Goal: Information Seeking & Learning: Learn about a topic

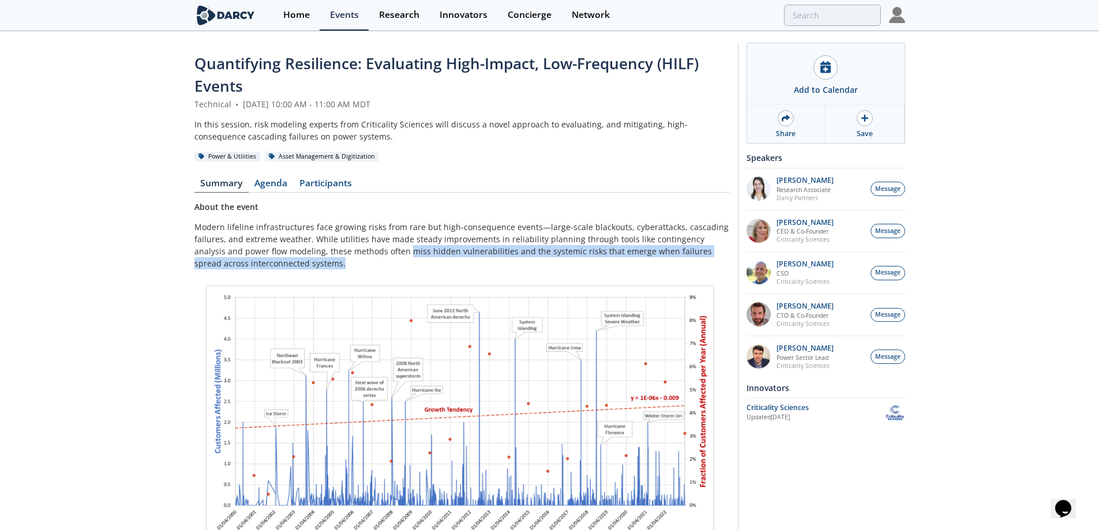
drag, startPoint x: 308, startPoint y: 253, endPoint x: 376, endPoint y: 247, distance: 67.8
click at [376, 247] on p "Modern lifeline infrastructures face growing risks from rare but high-consequen…" at bounding box center [463, 245] width 536 height 48
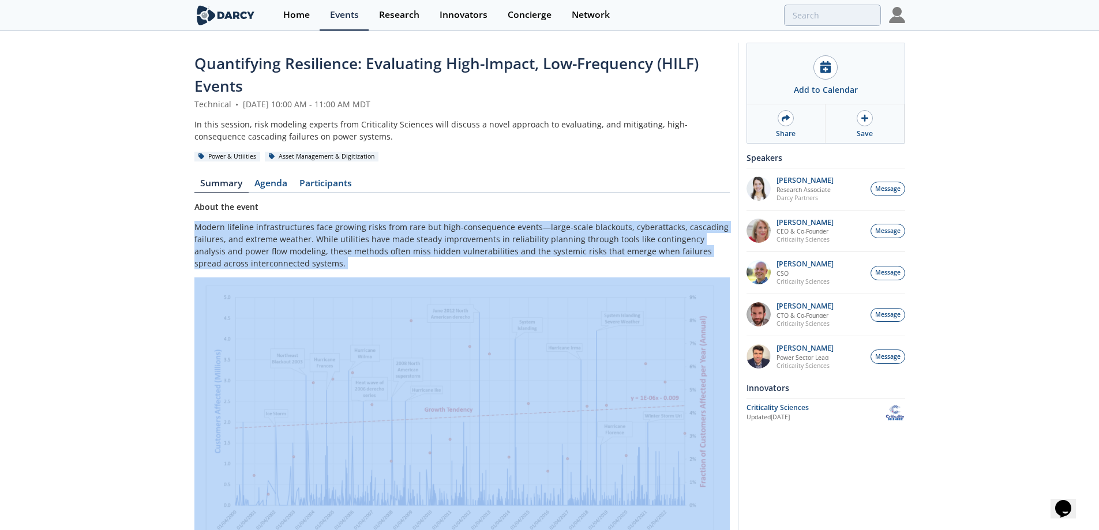
drag, startPoint x: 255, startPoint y: 270, endPoint x: 169, endPoint y: 227, distance: 96.3
click at [169, 227] on div "Quantifying Resilience: Evaluating High-Impact, Low-Frequency (HILF) Events Tec…" at bounding box center [549, 445] width 1099 height 826
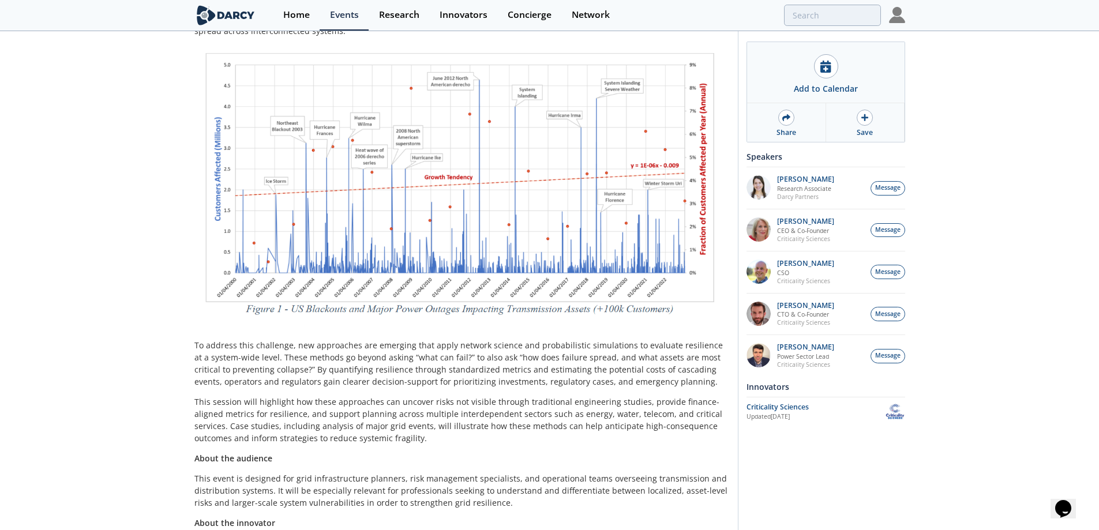
scroll to position [289, 0]
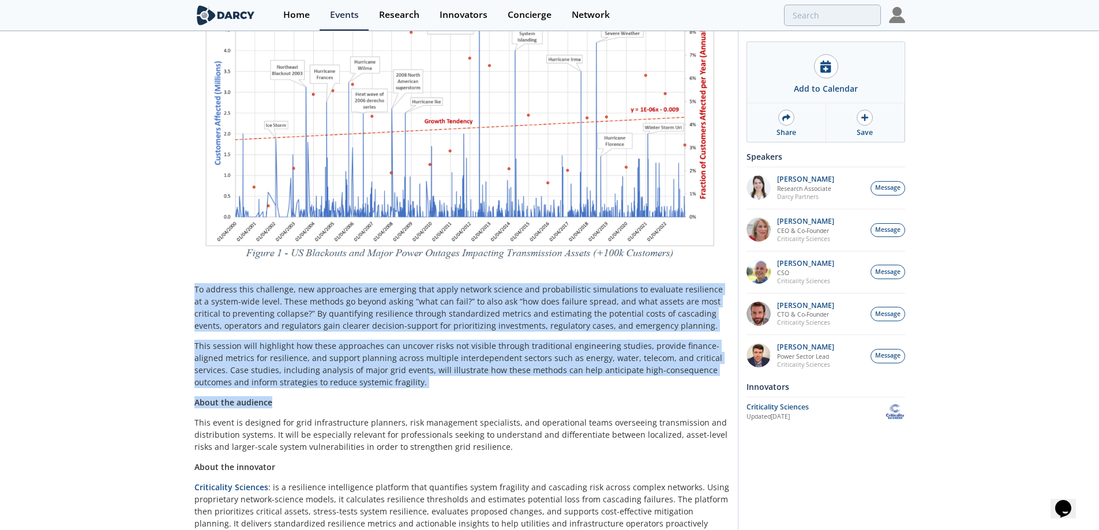
drag, startPoint x: 188, startPoint y: 293, endPoint x: 515, endPoint y: 388, distance: 341.0
click at [515, 388] on div "Quantifying Resilience: Evaluating High-Impact, Low-Frequency (HILF) Events Tec…" at bounding box center [549, 157] width 1099 height 826
click at [515, 388] on div "About the event Modern lifeline infrastructures face growing risks from rare bu…" at bounding box center [463, 227] width 536 height 630
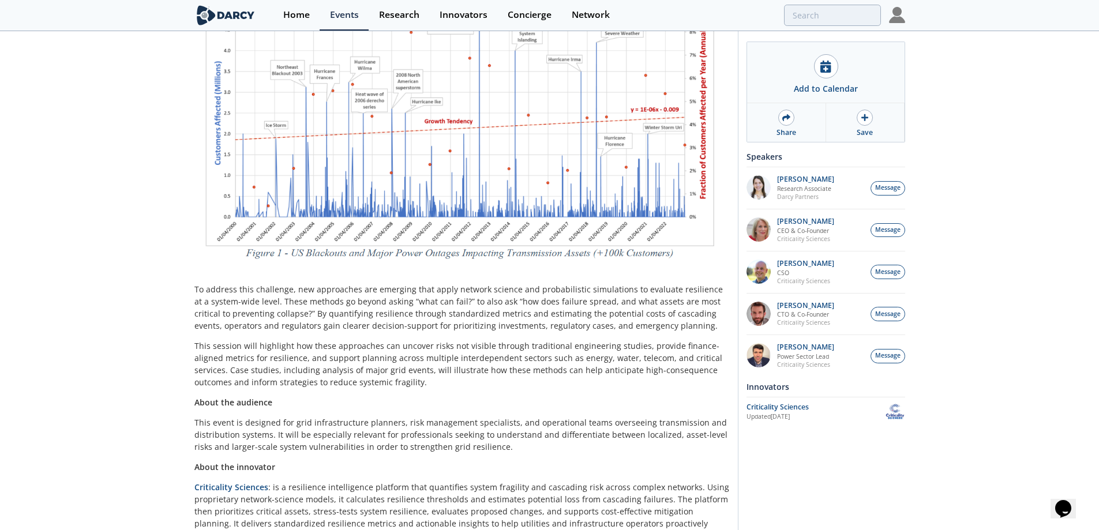
drag, startPoint x: 515, startPoint y: 388, endPoint x: 411, endPoint y: 393, distance: 104.6
click at [411, 393] on div "About the event Modern lifeline infrastructures face growing risks from rare bu…" at bounding box center [463, 227] width 536 height 630
click at [410, 393] on div "About the event Modern lifeline infrastructures face growing risks from rare bu…" at bounding box center [463, 227] width 536 height 630
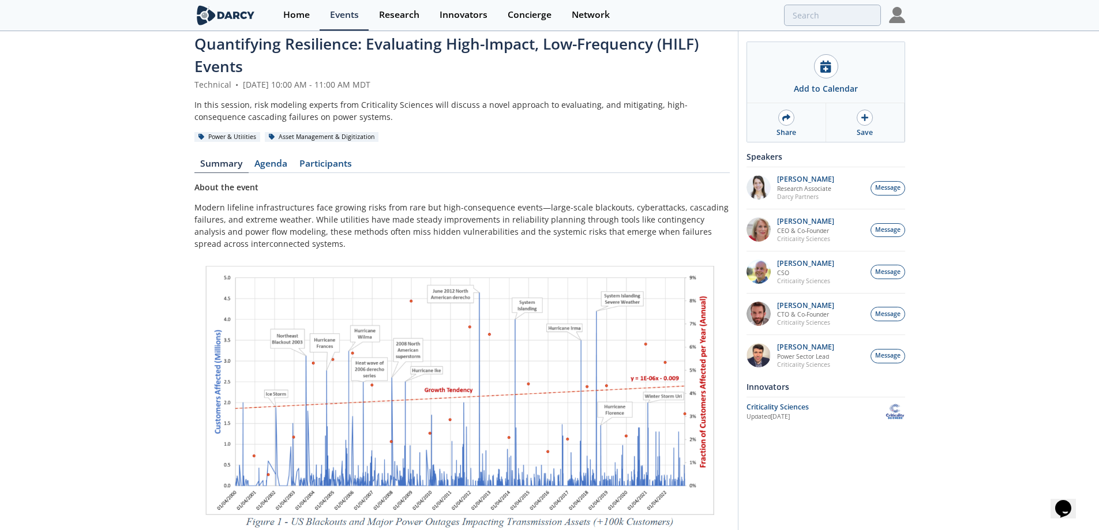
scroll to position [0, 0]
